Goal: Task Accomplishment & Management: Manage account settings

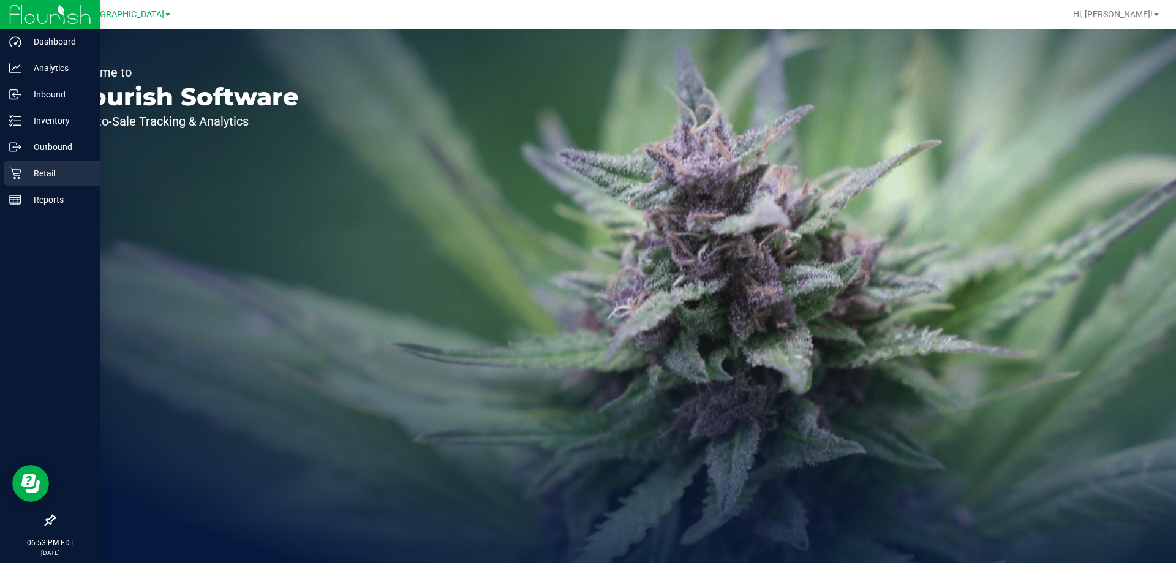
click at [33, 175] on p "Retail" at bounding box center [57, 173] width 73 height 15
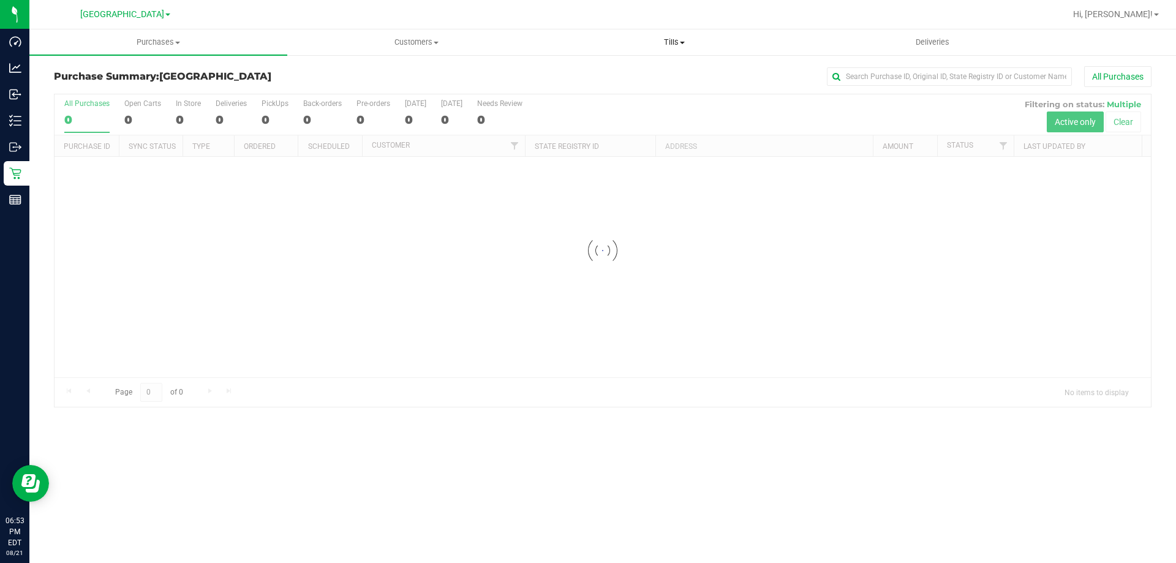
click at [677, 37] on span "Tills" at bounding box center [674, 42] width 257 height 11
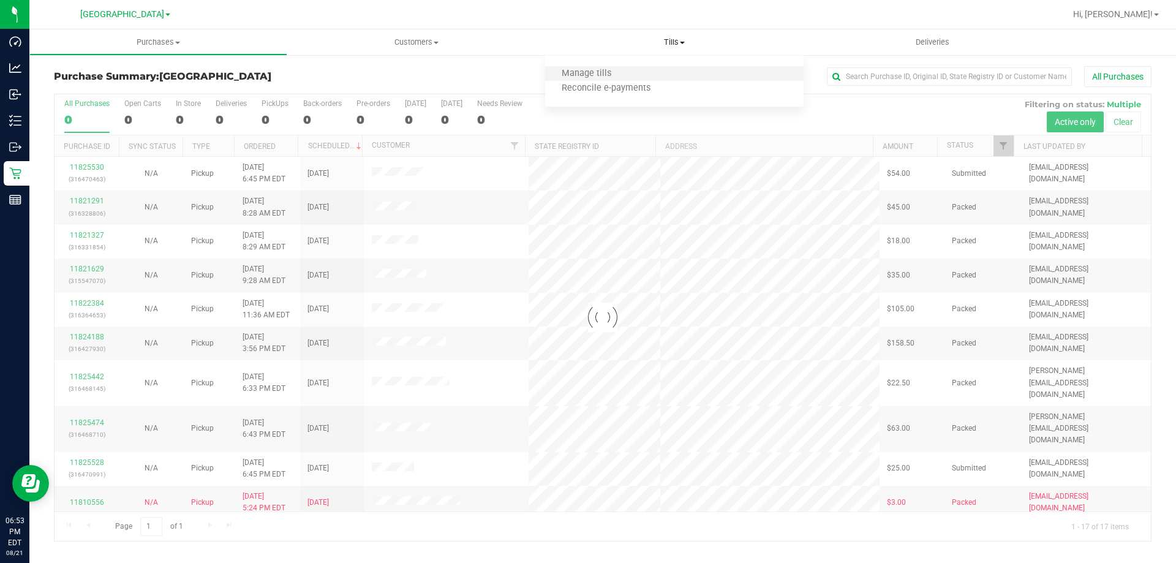
click at [626, 71] on li "Manage tills" at bounding box center [674, 74] width 258 height 15
click at [605, 70] on span "Manage tills" at bounding box center [586, 74] width 83 height 10
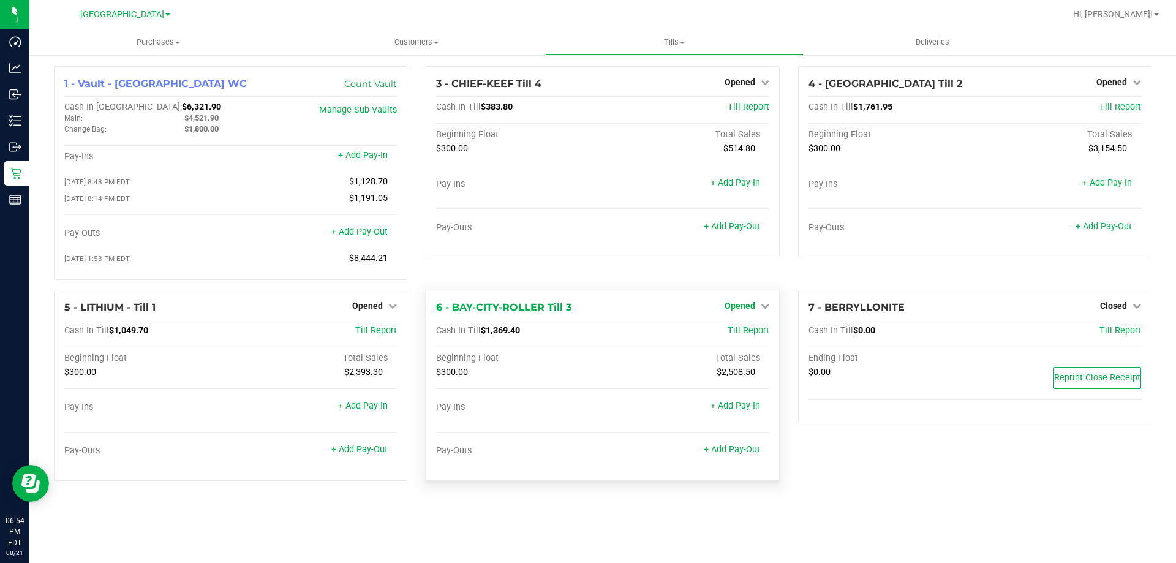
click at [750, 309] on span "Opened" at bounding box center [739, 306] width 31 height 10
click at [751, 327] on div "Close Till" at bounding box center [741, 330] width 91 height 15
click at [747, 328] on div "Close Till" at bounding box center [741, 330] width 91 height 15
click at [733, 336] on link "Close Till" at bounding box center [740, 331] width 33 height 10
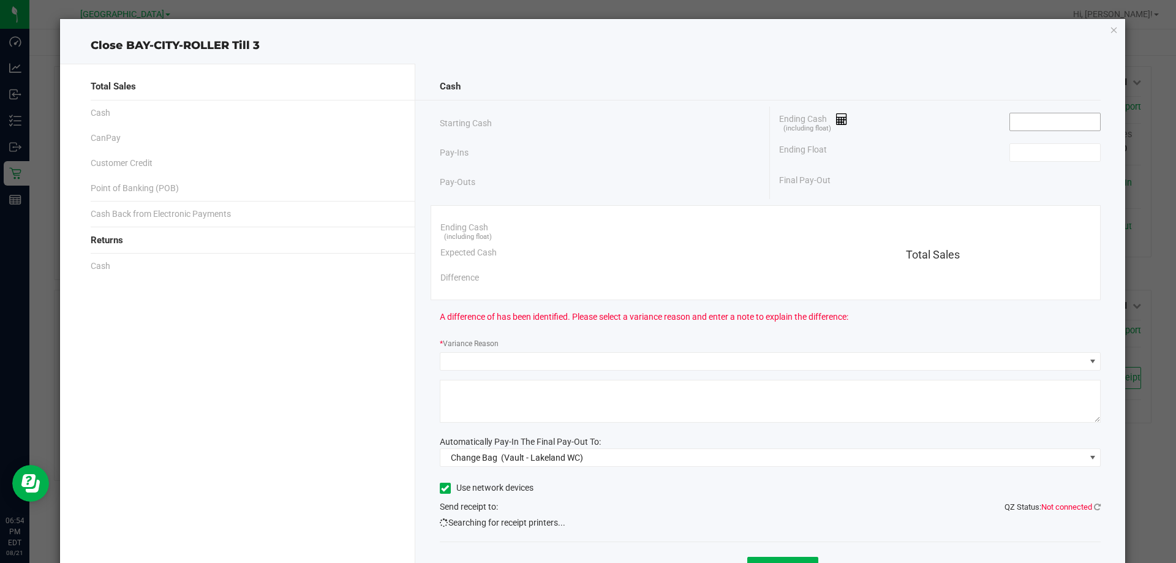
click at [1027, 122] on input at bounding box center [1055, 121] width 90 height 17
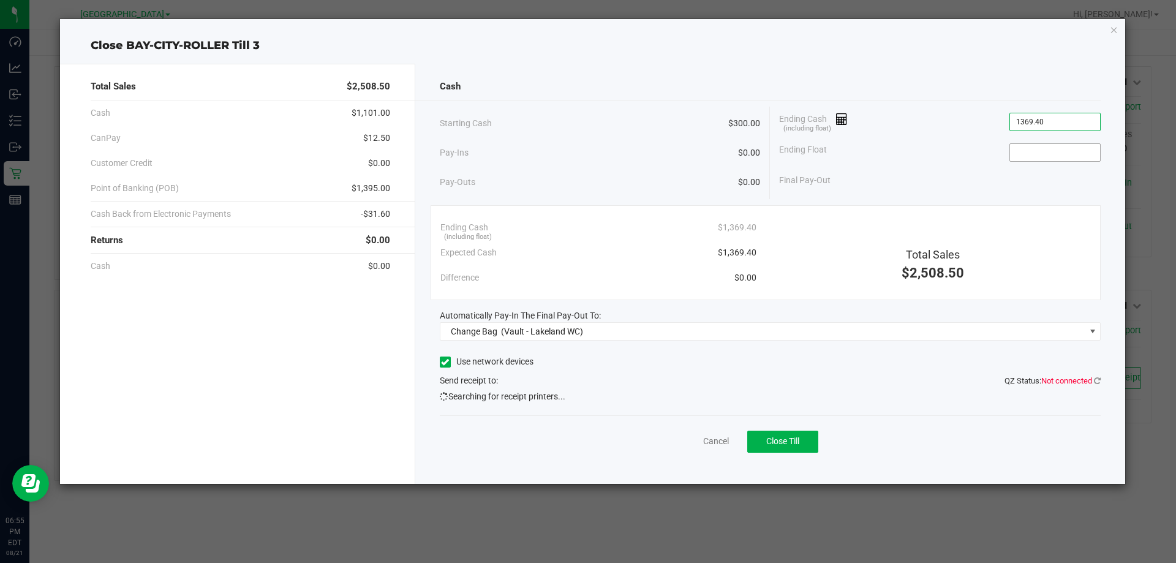
type input "$1,369.40"
click at [1039, 151] on input at bounding box center [1055, 152] width 90 height 17
type input "$300.00"
click at [952, 137] on div "Ending Float $300.00" at bounding box center [939, 152] width 321 height 31
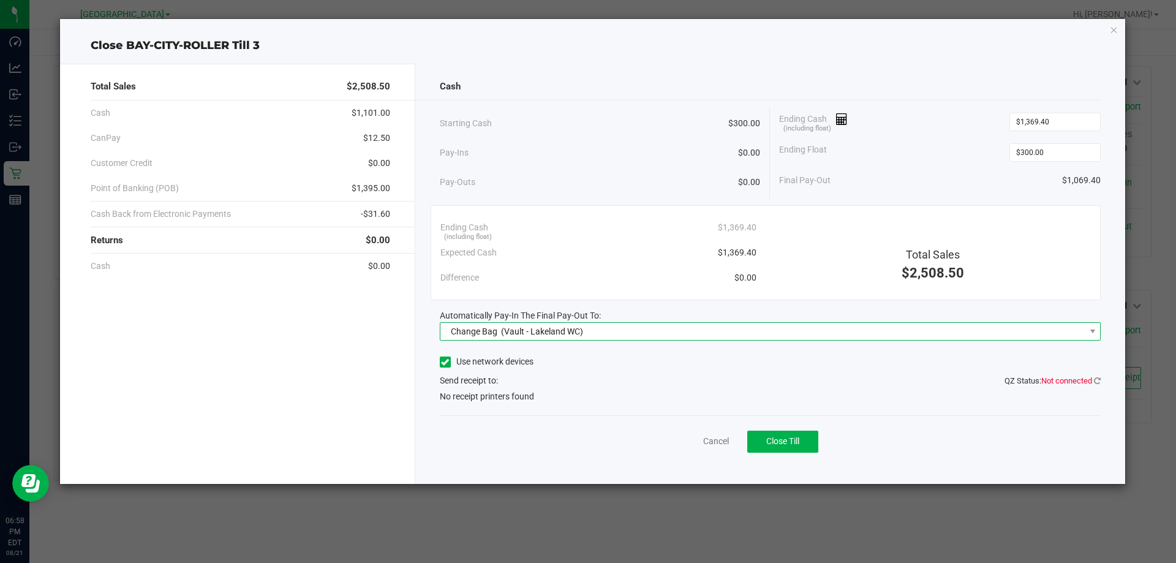
click at [796, 331] on span "Change Bag (Vault - Lakeland WC)" at bounding box center [762, 331] width 645 height 17
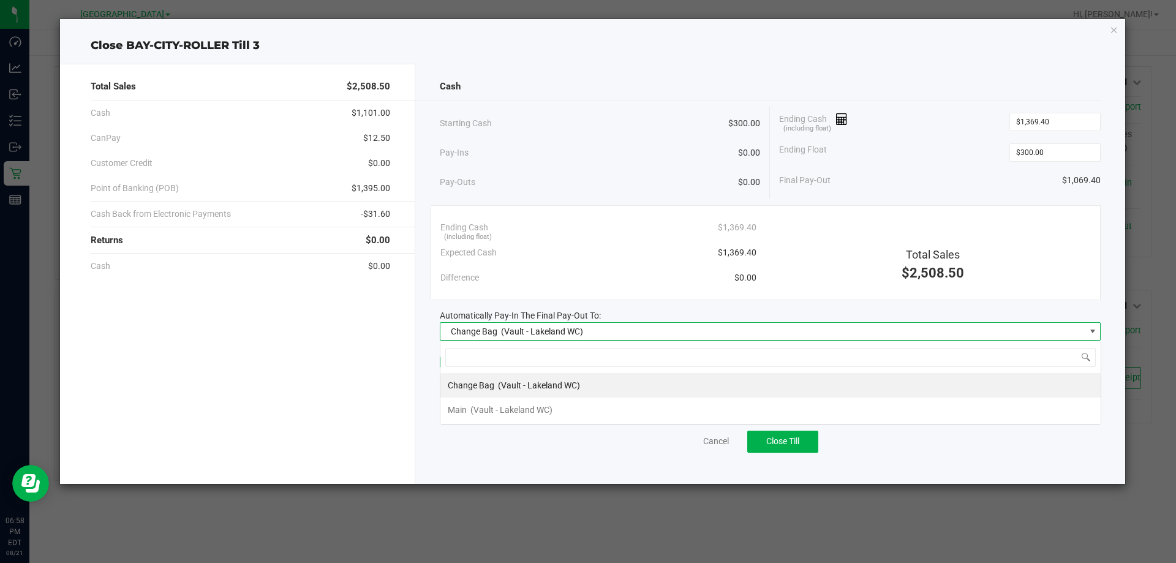
scroll to position [18, 661]
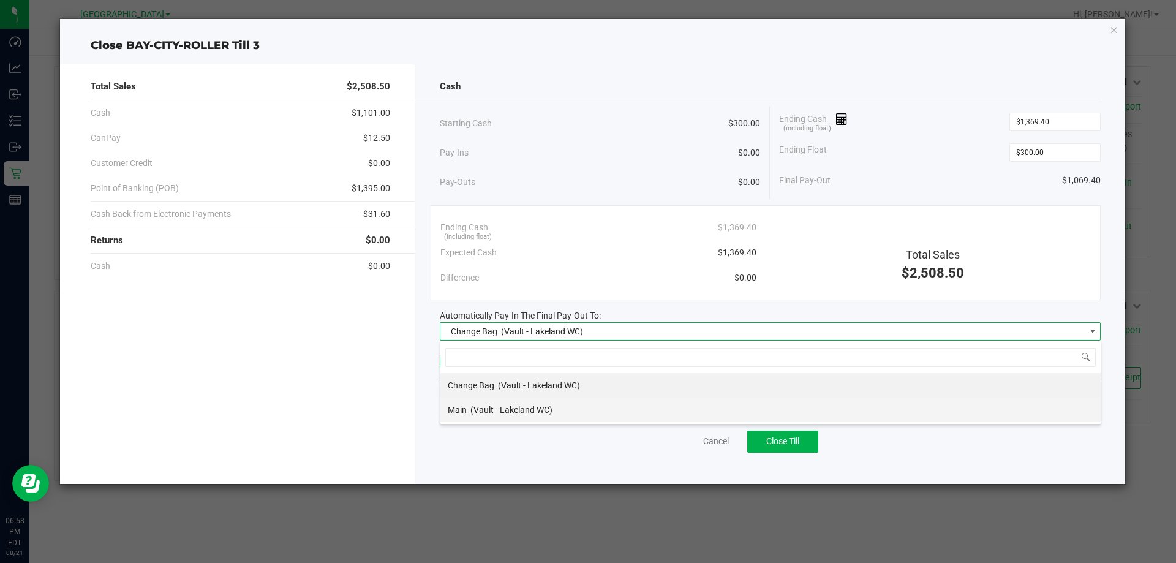
click at [728, 407] on li "Main (Vault - Lakeland WC)" at bounding box center [770, 409] width 660 height 24
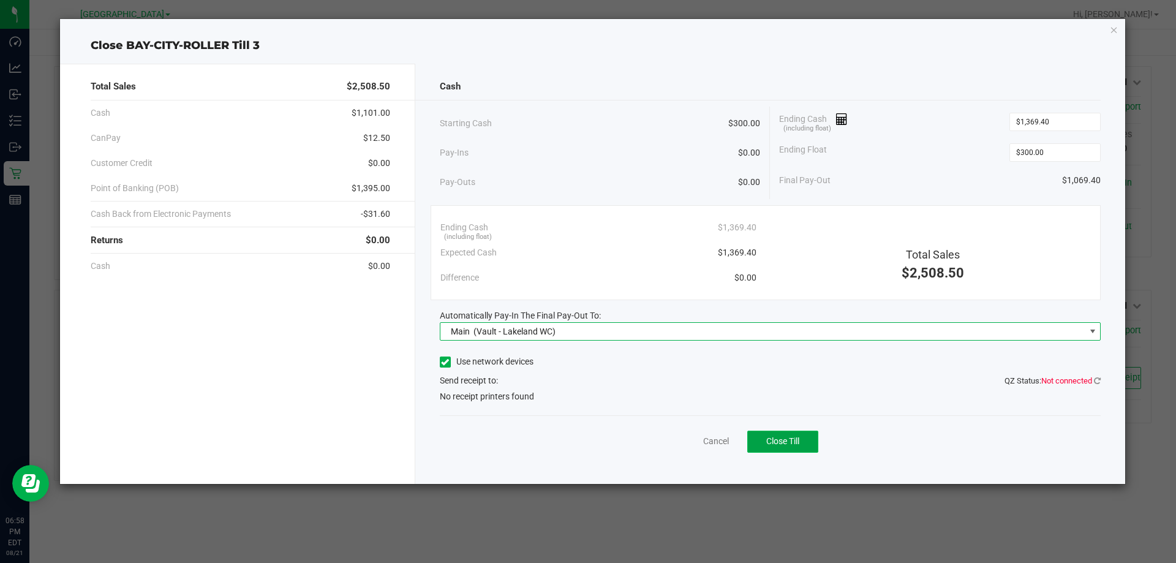
click at [771, 440] on span "Close Till" at bounding box center [782, 441] width 33 height 10
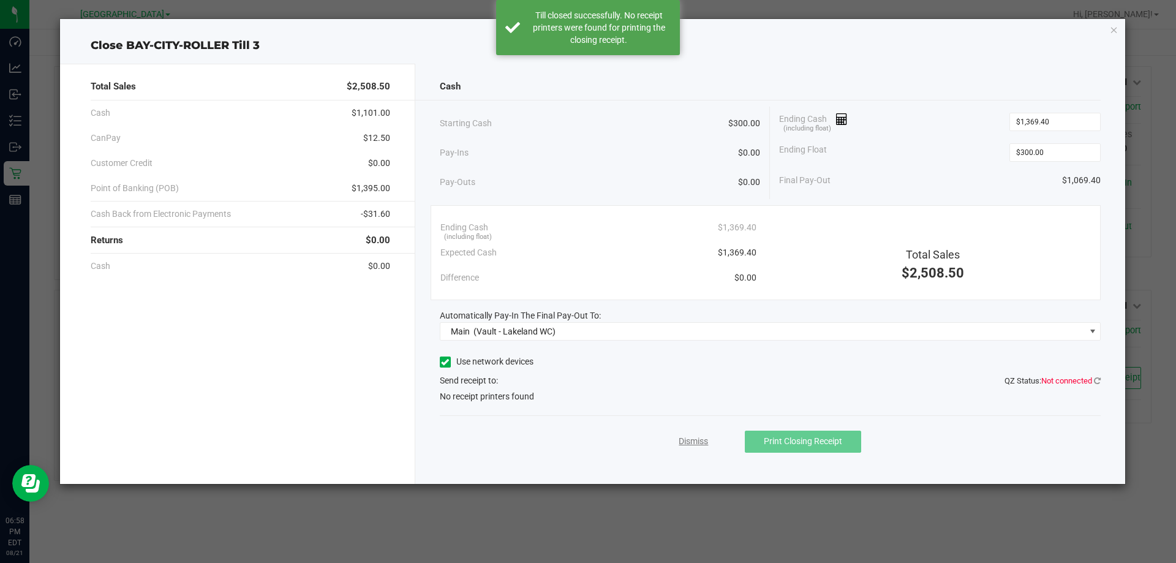
click at [686, 443] on link "Dismiss" at bounding box center [692, 441] width 29 height 13
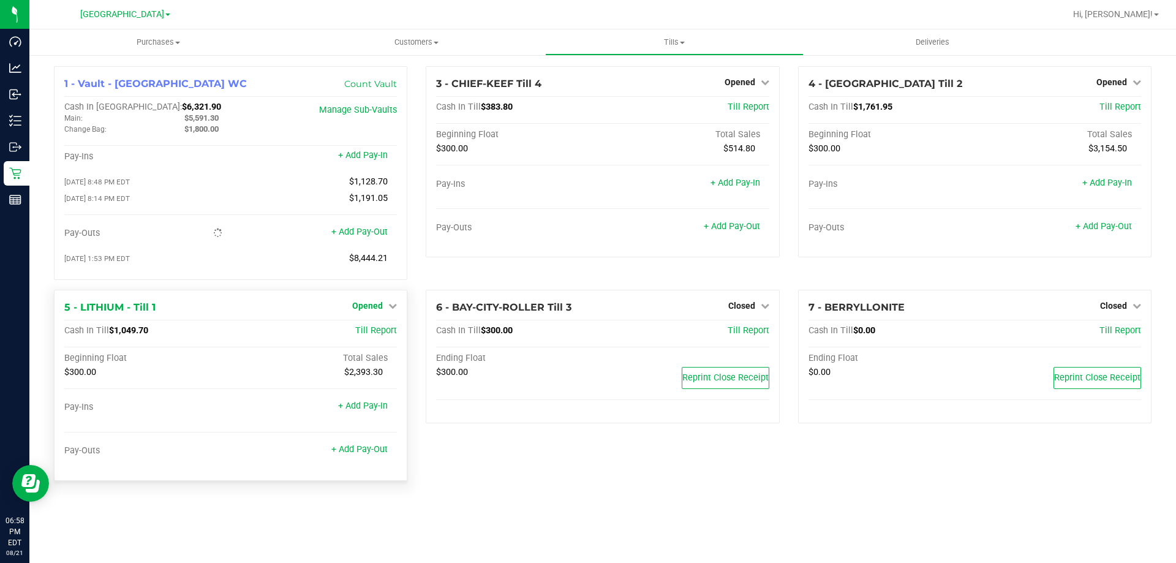
click at [370, 310] on span "Opened" at bounding box center [367, 306] width 31 height 10
click at [372, 328] on div "Close Till" at bounding box center [369, 330] width 91 height 15
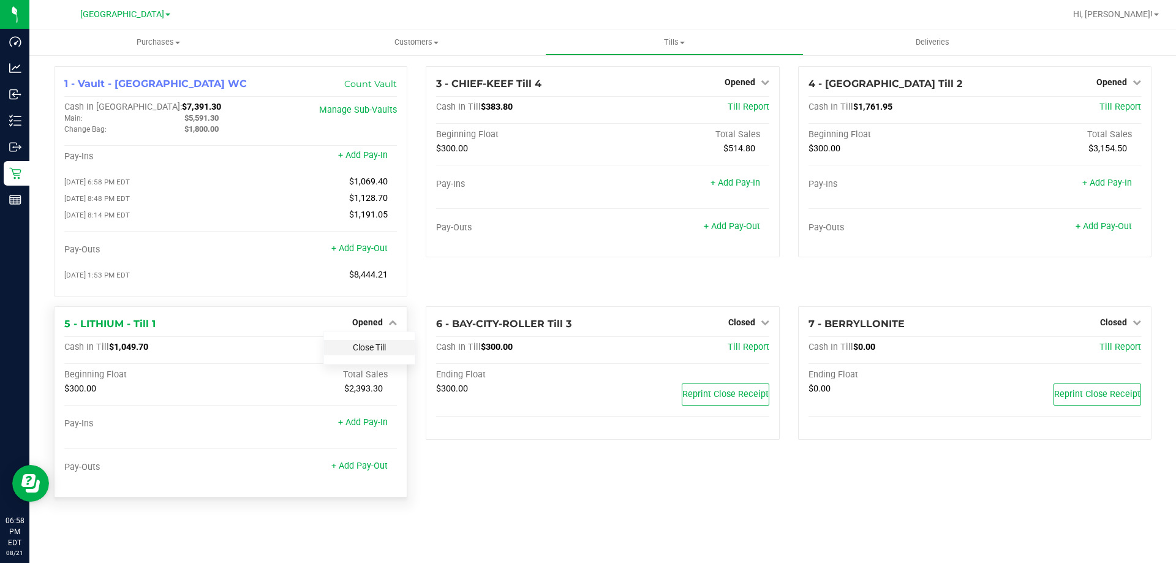
click at [374, 349] on link "Close Till" at bounding box center [369, 347] width 33 height 10
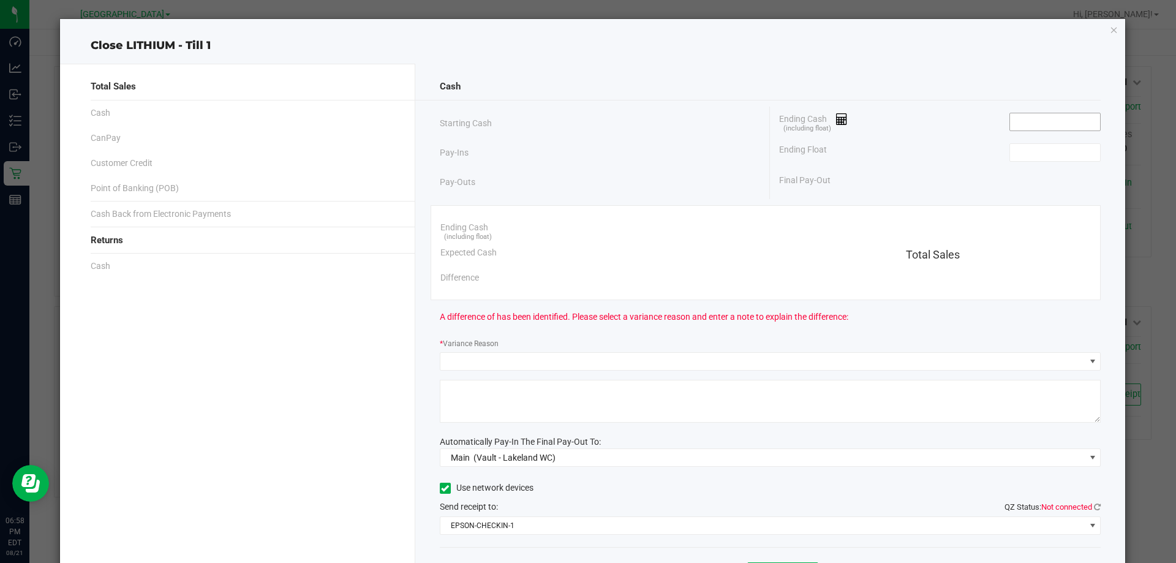
click at [1034, 127] on input at bounding box center [1055, 121] width 90 height 17
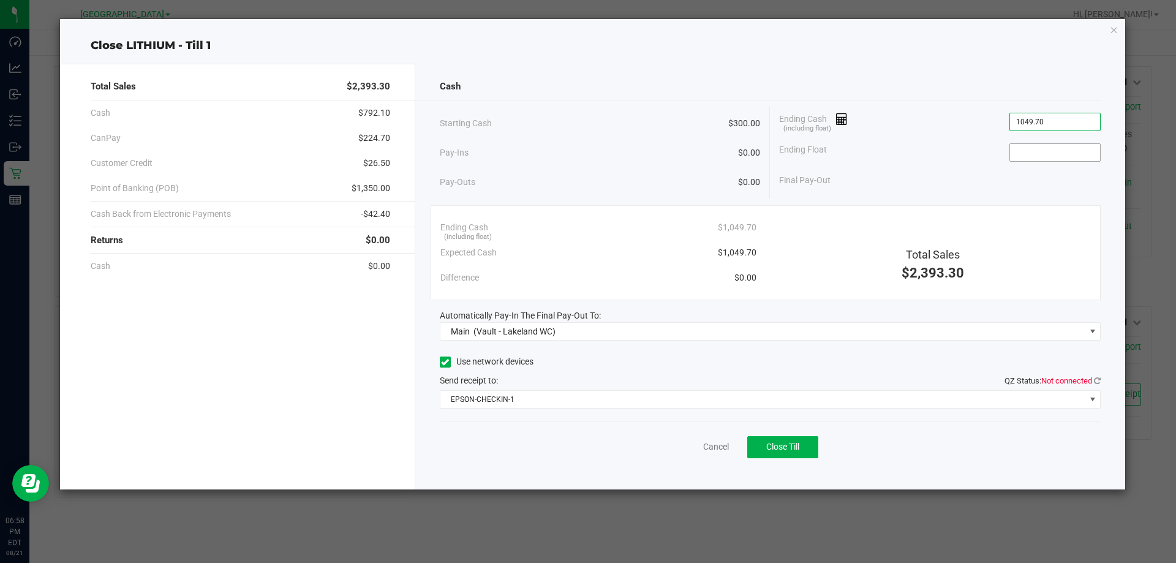
type input "$1,049.70"
click at [1056, 149] on input at bounding box center [1055, 152] width 90 height 17
type input "$300.00"
click at [932, 143] on div "Ending Float $300.00" at bounding box center [939, 152] width 321 height 31
click at [808, 442] on button "Close Till" at bounding box center [782, 447] width 71 height 22
